Goal: Information Seeking & Learning: Find contact information

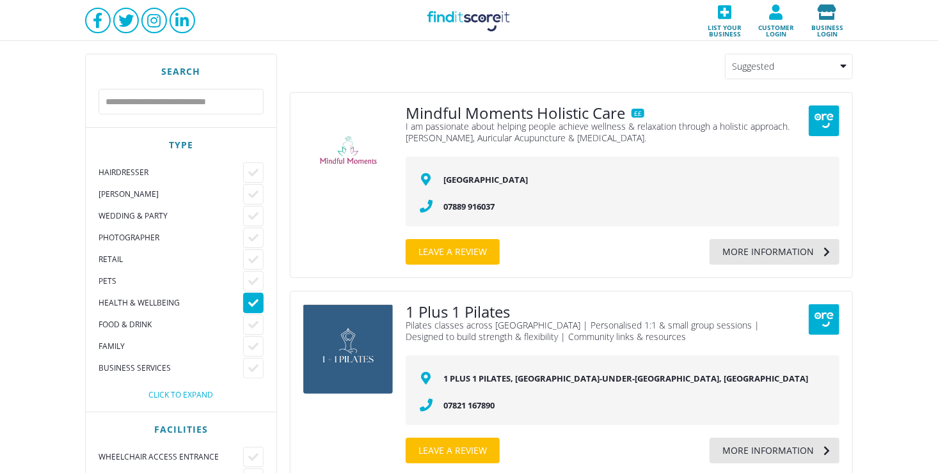
click at [827, 13] on icon at bounding box center [827, 11] width 44 height 15
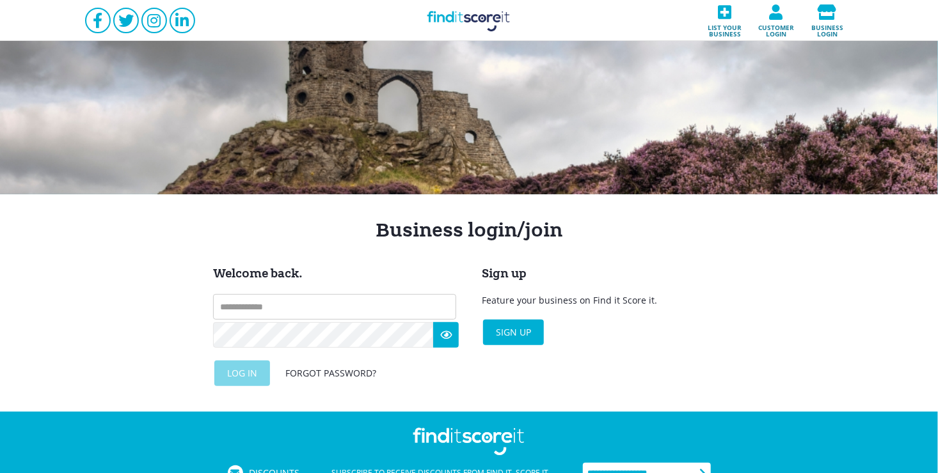
click at [313, 312] on input "text" at bounding box center [334, 307] width 243 height 26
type input "**********"
click at [249, 375] on div "Log in" at bounding box center [242, 374] width 56 height 26
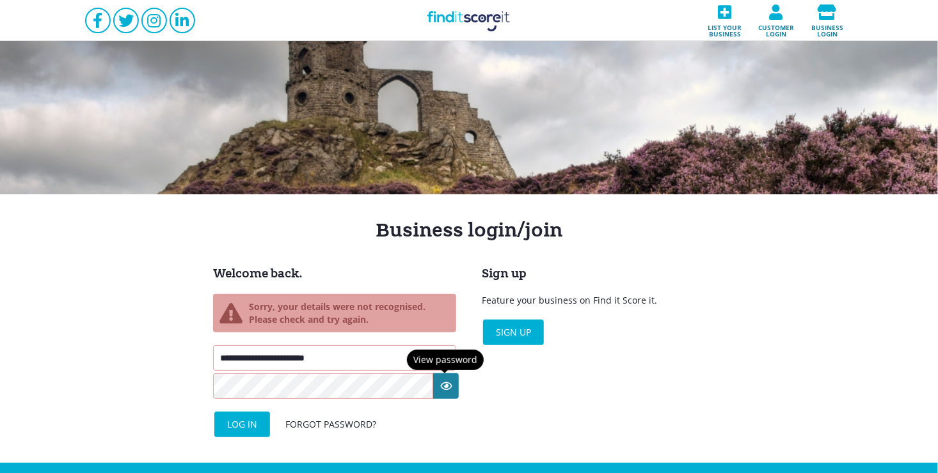
click at [444, 389] on icon at bounding box center [446, 387] width 26 height 26
click at [249, 422] on div "Log in" at bounding box center [242, 425] width 56 height 26
click at [329, 422] on div "Forgot password?" at bounding box center [331, 425] width 116 height 26
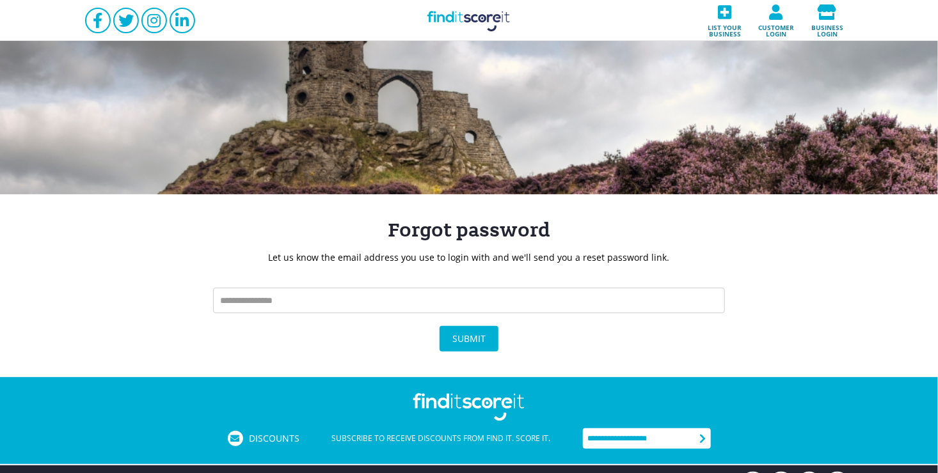
click at [406, 299] on input "text" at bounding box center [469, 301] width 512 height 26
type input "**********"
click at [470, 338] on div "Submit" at bounding box center [469, 339] width 59 height 26
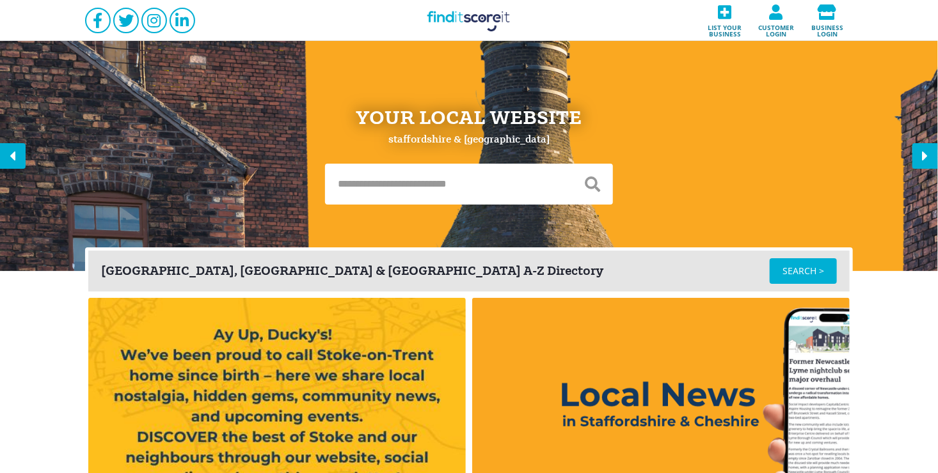
click at [452, 184] on input "text" at bounding box center [448, 184] width 247 height 41
type input "**********"
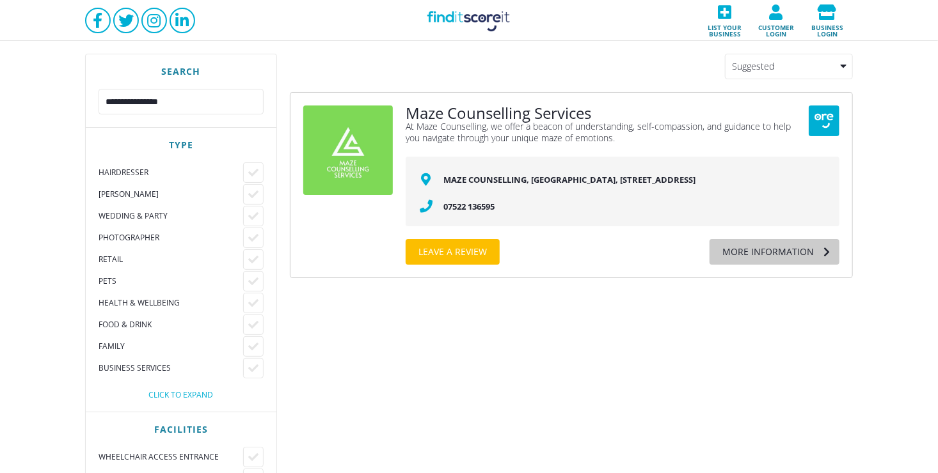
click at [761, 261] on div "More information" at bounding box center [761, 252] width 104 height 26
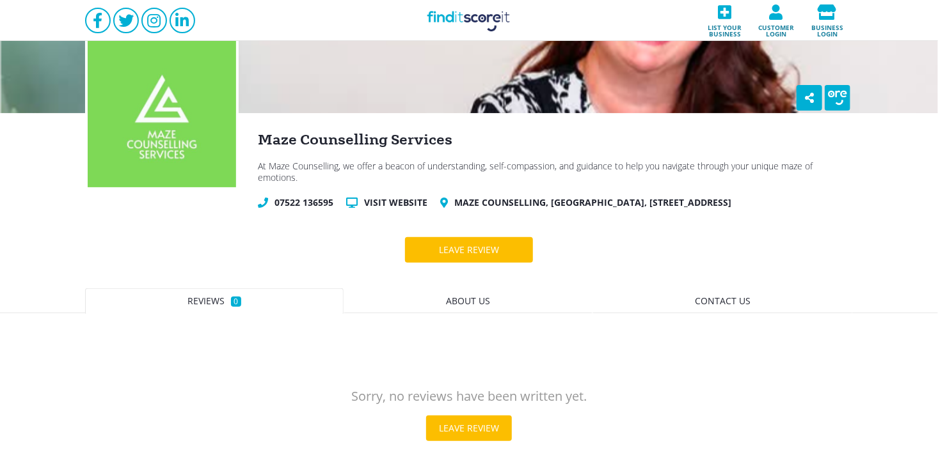
scroll to position [4, 0]
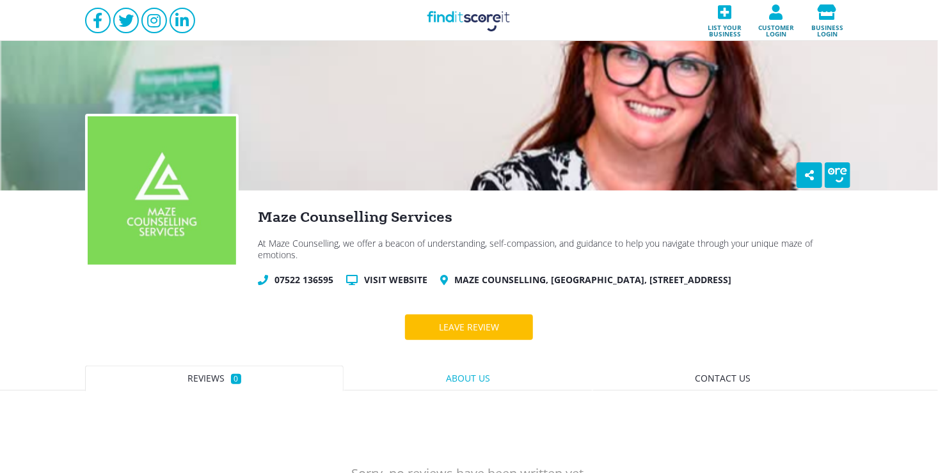
click at [467, 372] on span "About us" at bounding box center [468, 378] width 44 height 12
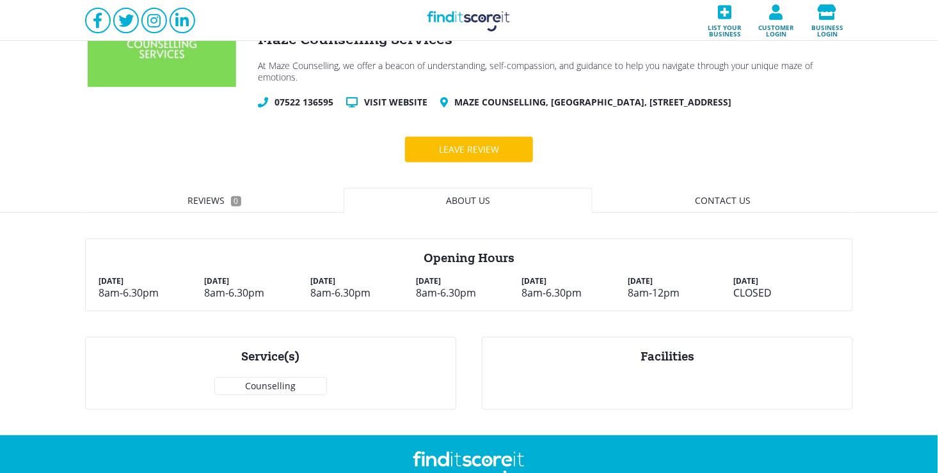
scroll to position [184, 0]
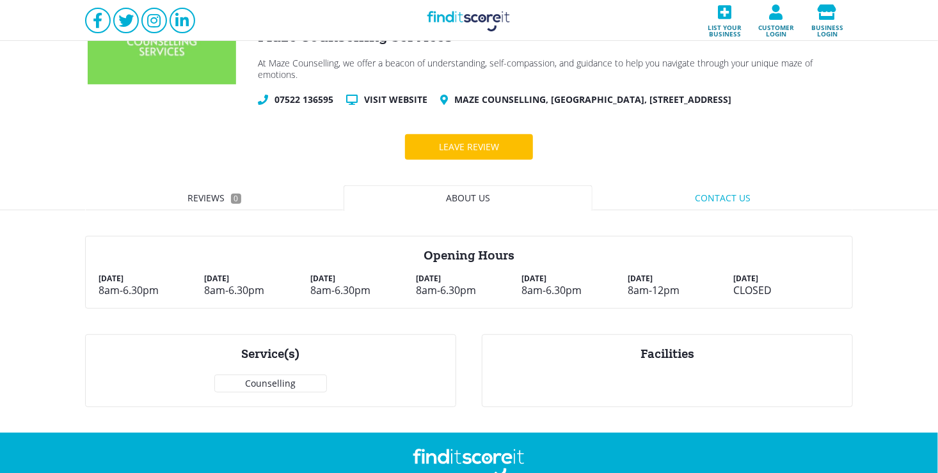
click at [717, 192] on span "Contact us" at bounding box center [723, 198] width 56 height 12
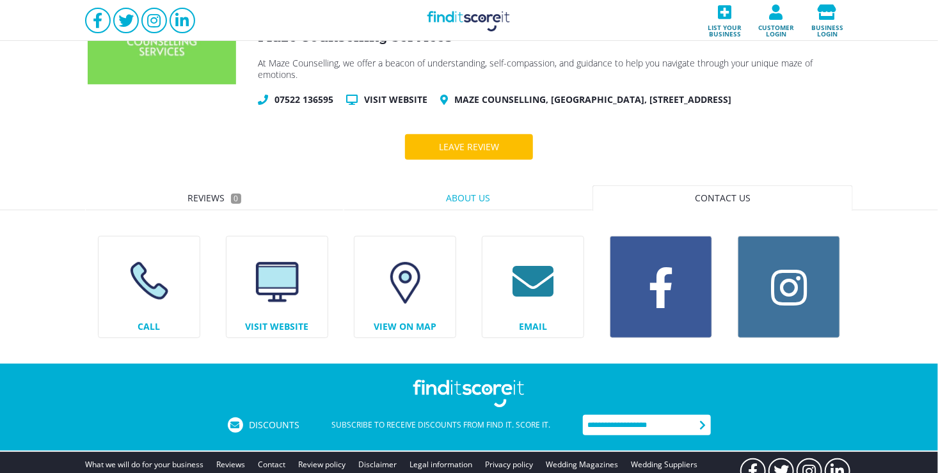
click at [493, 186] on link "About us" at bounding box center [468, 199] width 249 height 26
